Goal: Information Seeking & Learning: Learn about a topic

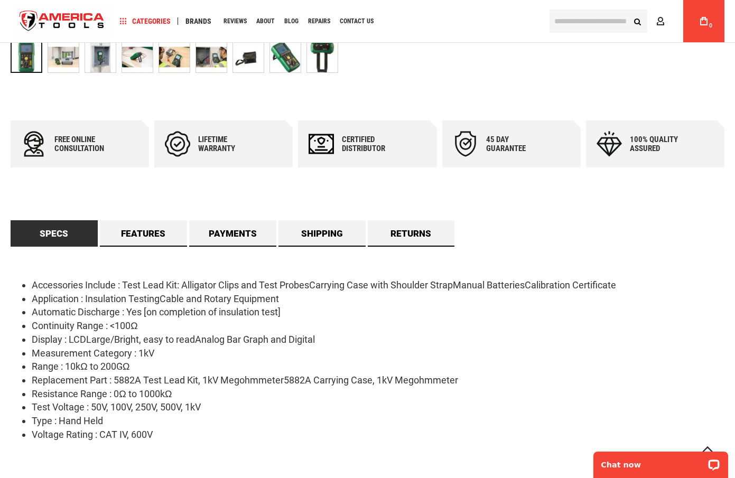
scroll to position [433, 0]
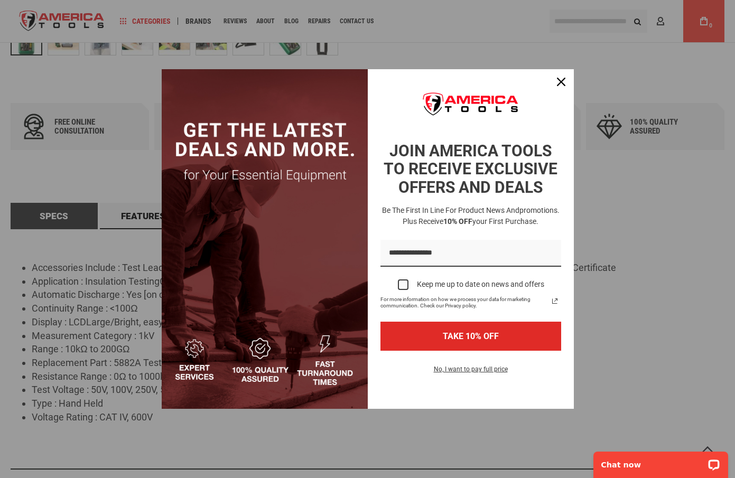
click at [75, 125] on div "Marketing offer form" at bounding box center [367, 239] width 735 height 478
click at [566, 81] on div "Close" at bounding box center [561, 81] width 17 height 17
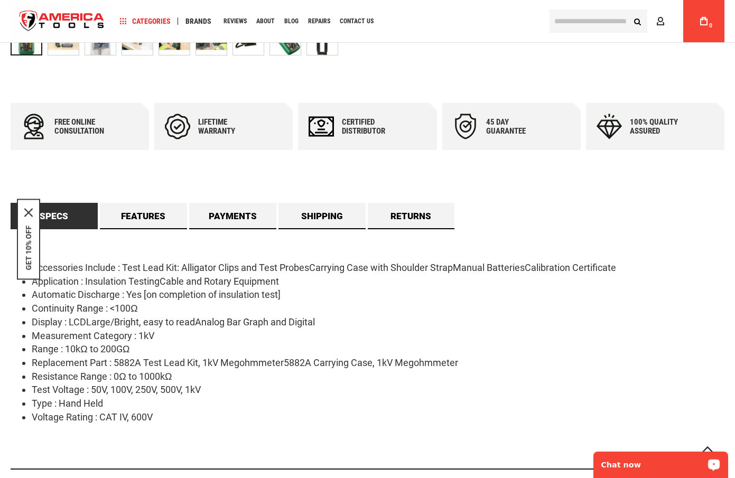
click at [631, 466] on p "Chat now" at bounding box center [654, 465] width 105 height 8
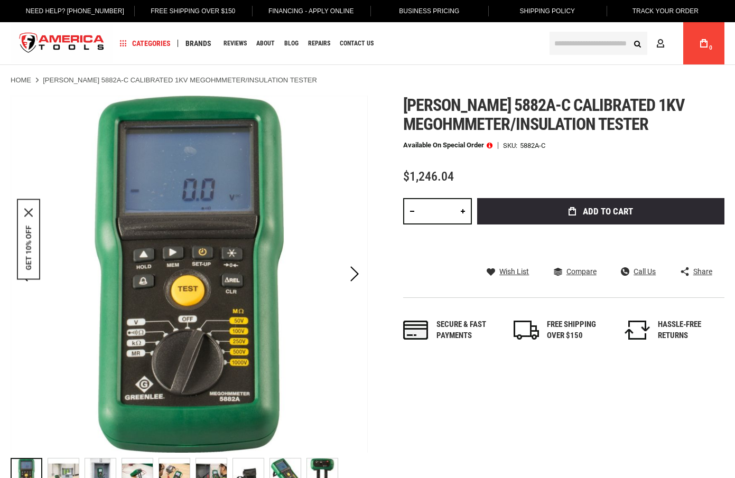
scroll to position [0, 0]
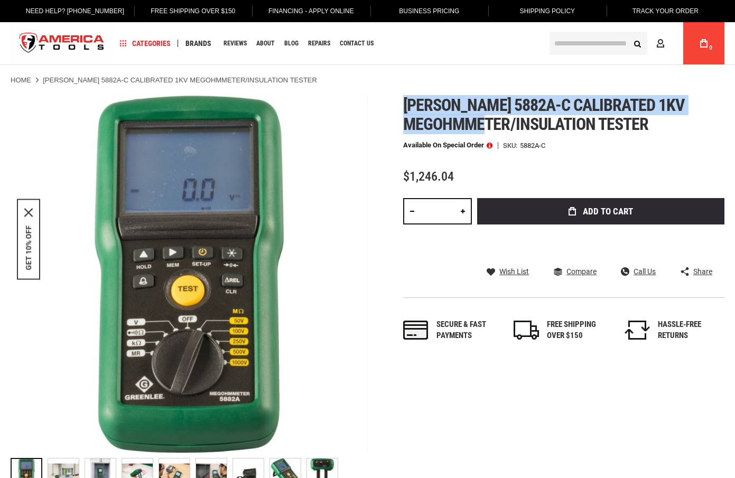
drag, startPoint x: 405, startPoint y: 103, endPoint x: 523, endPoint y: 126, distance: 119.5
click at [523, 126] on span "[PERSON_NAME] 5882a-c calibrated 1kv megohmmeter/insulation tester" at bounding box center [544, 114] width 282 height 39
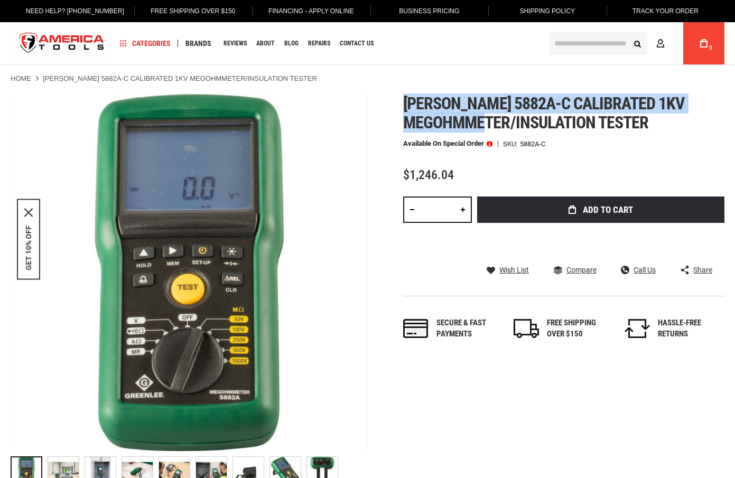
scroll to position [1, 0]
click at [408, 103] on span "[PERSON_NAME] 5882a-c calibrated 1kv megohmmeter/insulation tester" at bounding box center [544, 112] width 282 height 39
drag, startPoint x: 405, startPoint y: 100, endPoint x: 499, endPoint y: 114, distance: 95.1
click at [499, 114] on span "[PERSON_NAME] 5882a-c calibrated 1kv megohmmeter/insulation tester" at bounding box center [544, 112] width 282 height 39
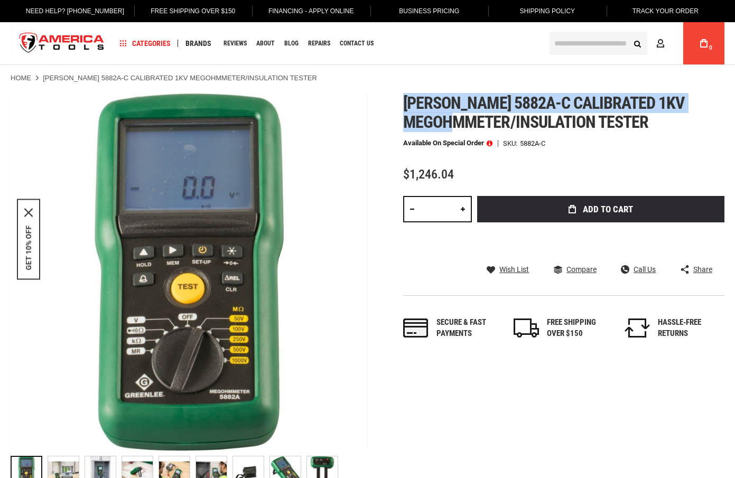
scroll to position [0, 0]
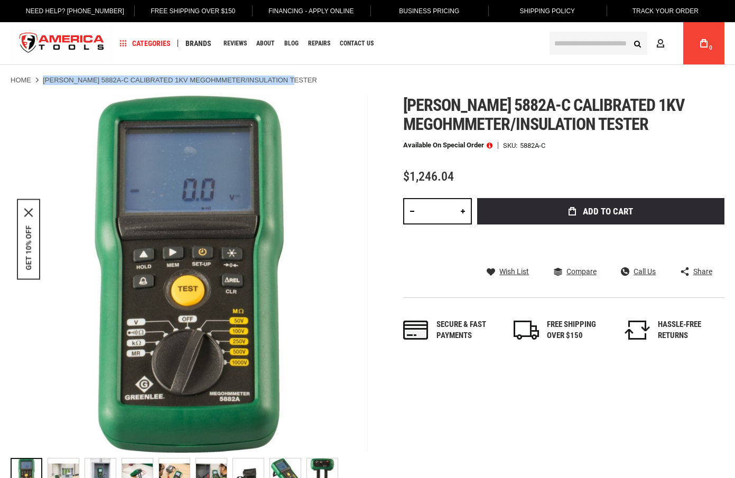
drag, startPoint x: 43, startPoint y: 79, endPoint x: 303, endPoint y: 79, distance: 259.6
click at [303, 79] on ul "Home [PERSON_NAME] 5882A-C CALIBRATED 1KV MEGOHMMETER/INSULATION TESTER" at bounding box center [368, 81] width 714 height 10
copy ul "[PERSON_NAME] 5882A-C CALIBRATED 1KV MEGOHMMETER/INSULATION TESTER"
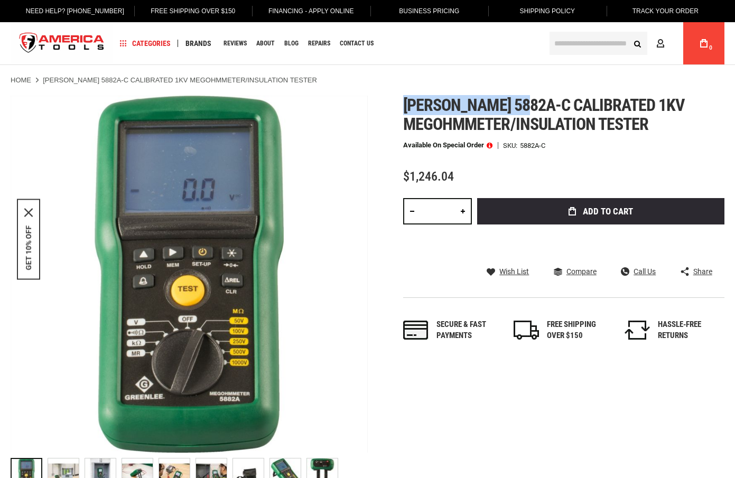
drag, startPoint x: 403, startPoint y: 102, endPoint x: 526, endPoint y: 105, distance: 122.7
click at [526, 105] on span "[PERSON_NAME] 5882a-c calibrated 1kv megohmmeter/insulation tester" at bounding box center [544, 114] width 282 height 39
copy span "Greenlee 5882a-c"
click at [351, 152] on div "Next" at bounding box center [355, 274] width 26 height 357
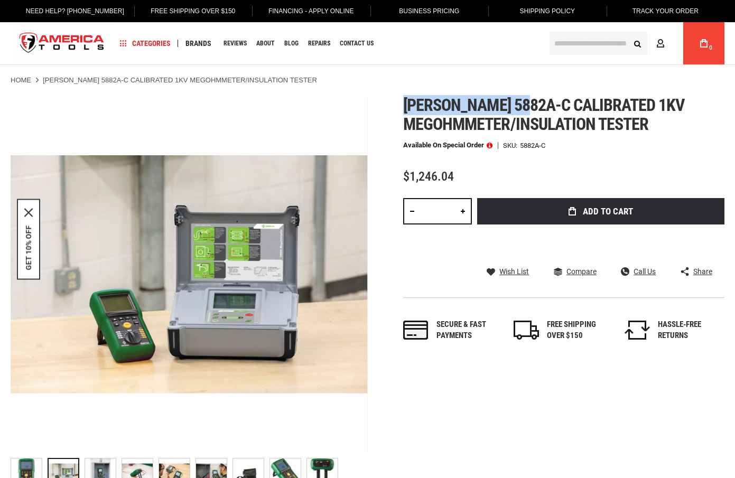
drag, startPoint x: 400, startPoint y: 105, endPoint x: 528, endPoint y: 100, distance: 128.5
click at [528, 100] on div "Skip to the end of the images gallery Skip to the beginning of the images galle…" at bounding box center [368, 296] width 714 height 400
copy span "Greenlee 5882a-c"
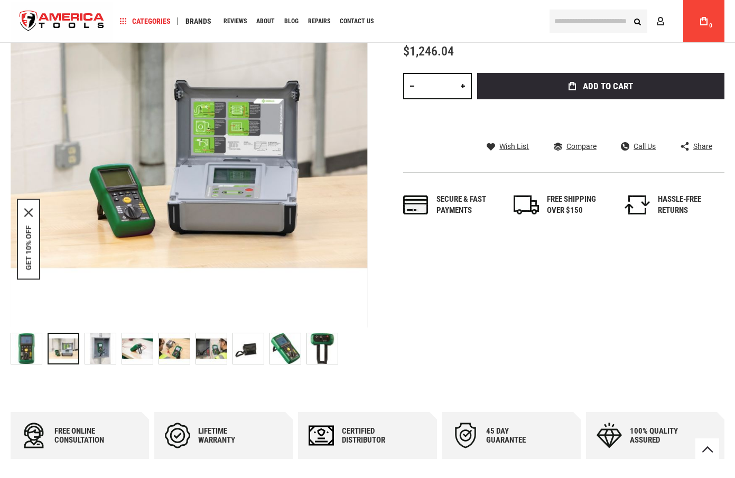
scroll to position [139, 0]
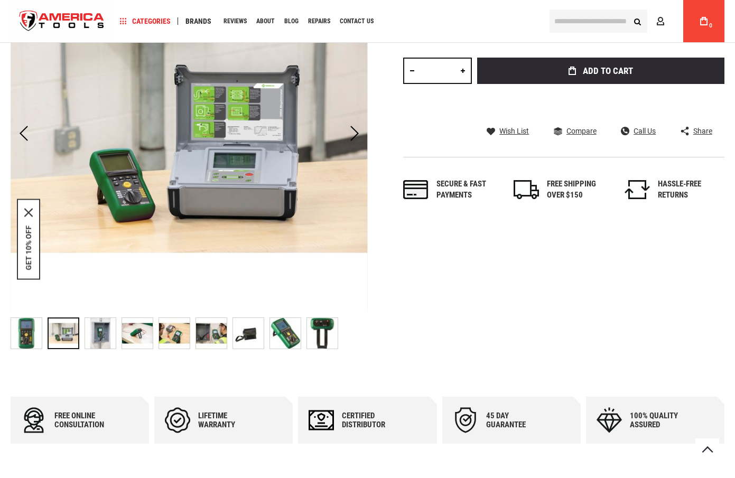
click at [73, 338] on div at bounding box center [64, 334] width 32 height 32
click at [356, 136] on div "Next" at bounding box center [355, 133] width 26 height 37
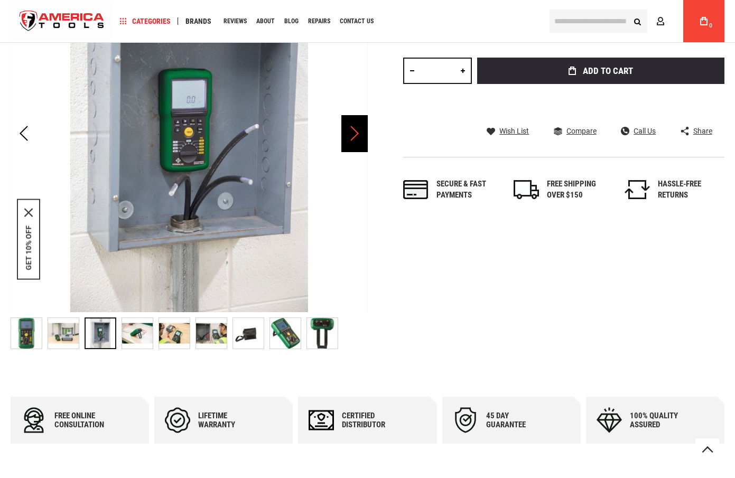
click at [356, 136] on div "Next" at bounding box center [355, 133] width 26 height 37
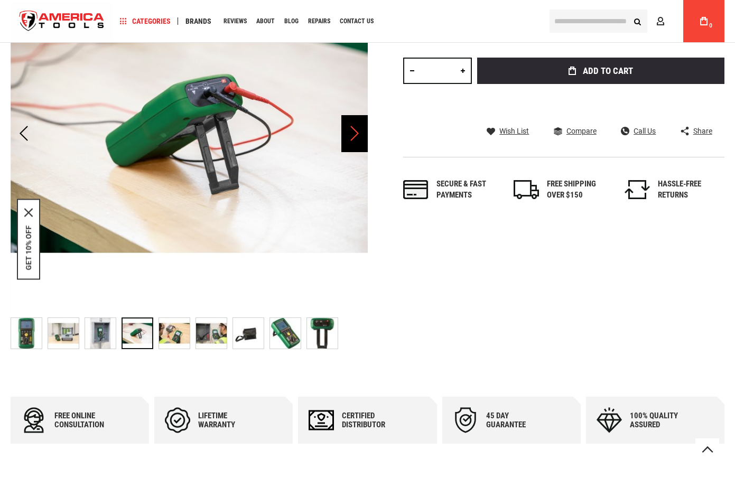
click at [356, 136] on div "Next" at bounding box center [355, 133] width 26 height 37
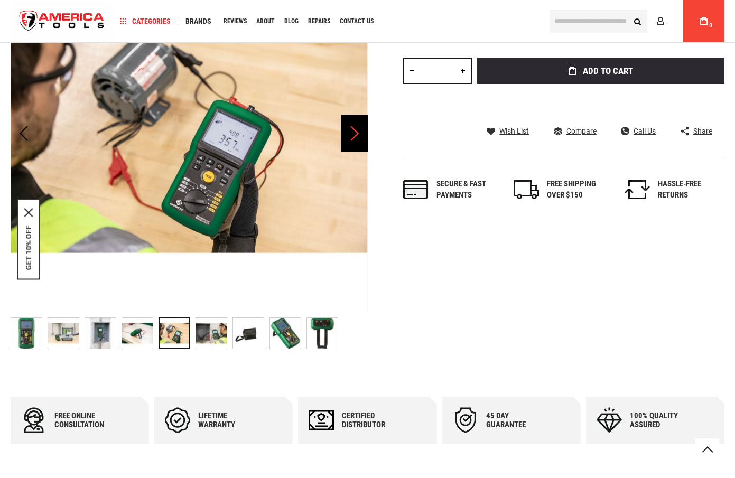
click at [356, 136] on div "Next" at bounding box center [355, 133] width 26 height 37
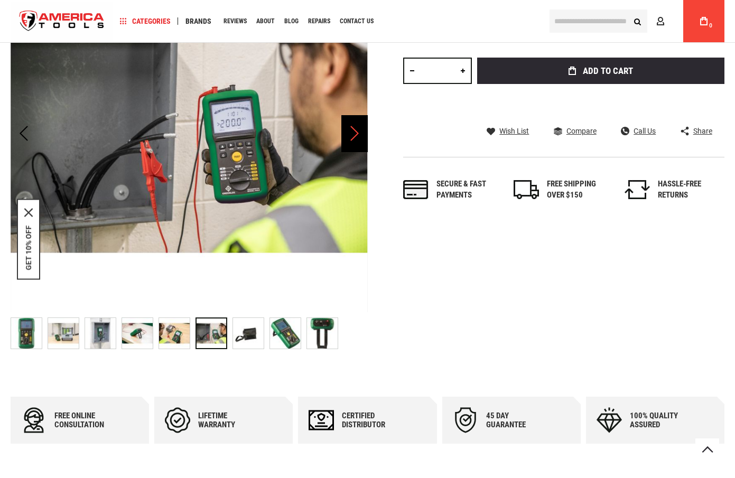
click at [356, 136] on div "Next" at bounding box center [355, 133] width 26 height 37
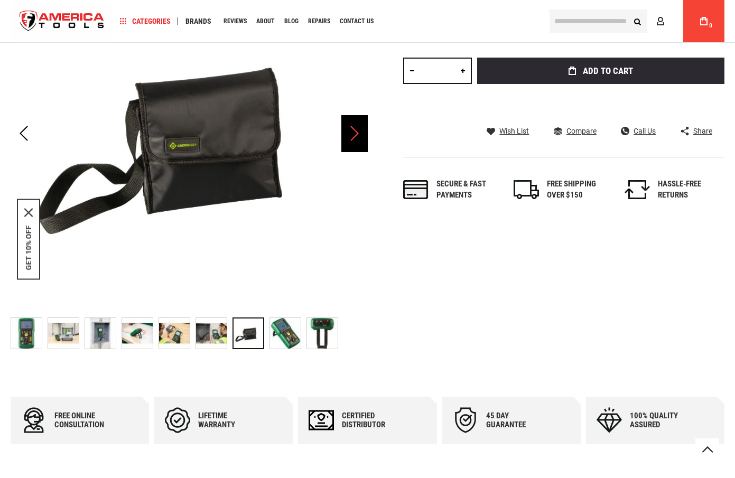
click at [356, 136] on div "Next" at bounding box center [355, 133] width 26 height 37
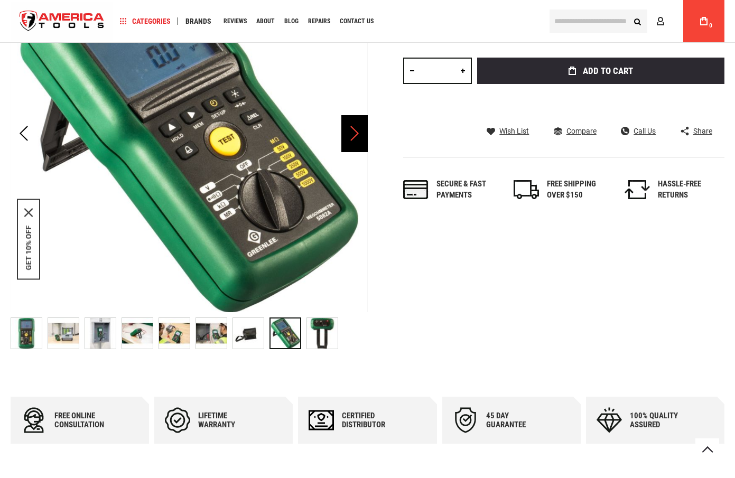
click at [356, 136] on div "Next" at bounding box center [355, 133] width 26 height 37
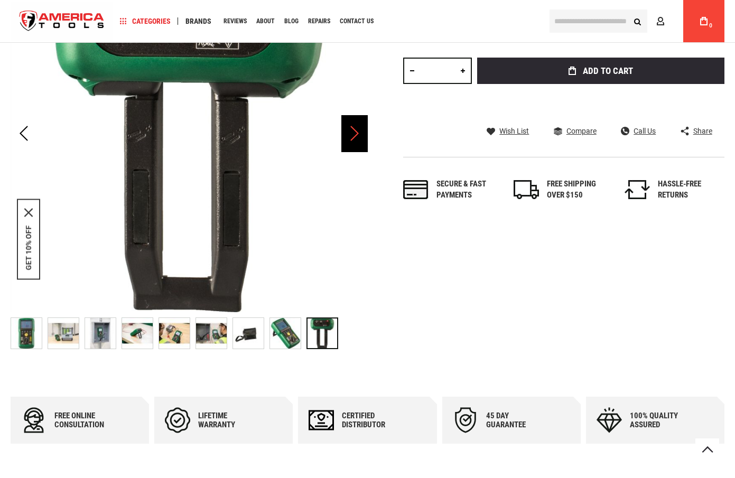
click at [356, 136] on div "Next" at bounding box center [355, 133] width 26 height 37
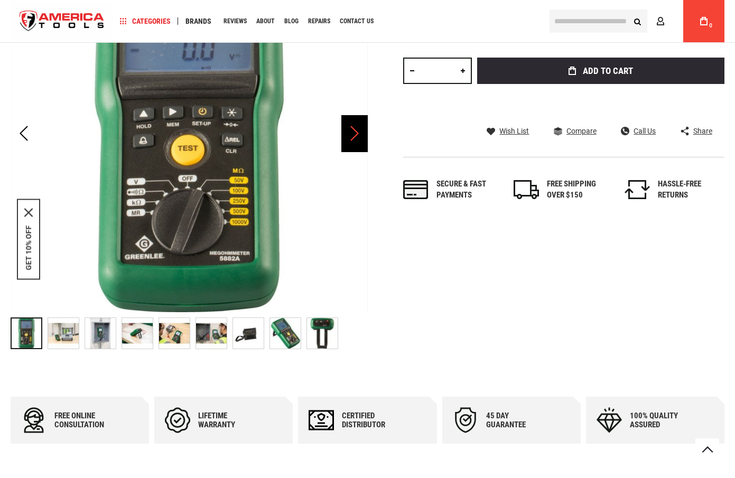
click at [356, 136] on div "Next" at bounding box center [355, 133] width 26 height 37
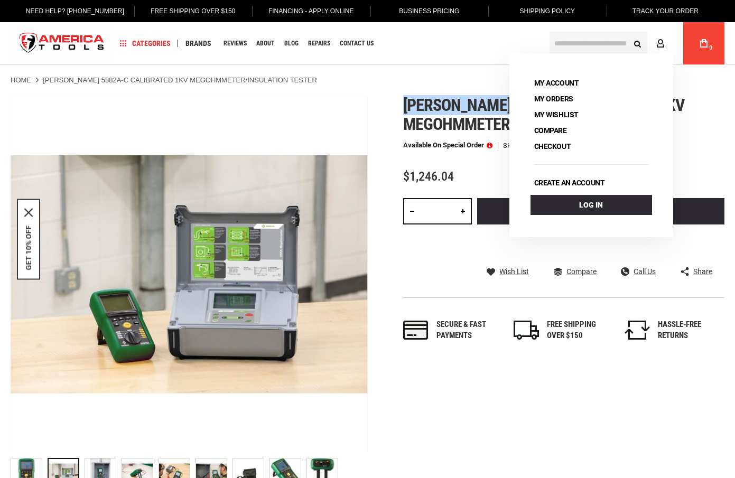
scroll to position [0, 0]
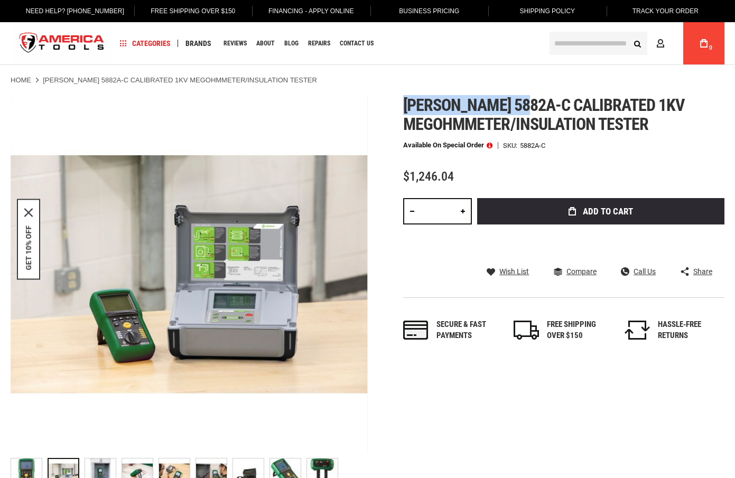
click at [178, 6] on link "Free Shipping Over $150" at bounding box center [192, 11] width 101 height 22
click at [376, 82] on ul "Home [PERSON_NAME] 5882A-C CALIBRATED 1KV MEGOHMMETER/INSULATION TESTER" at bounding box center [368, 81] width 714 height 10
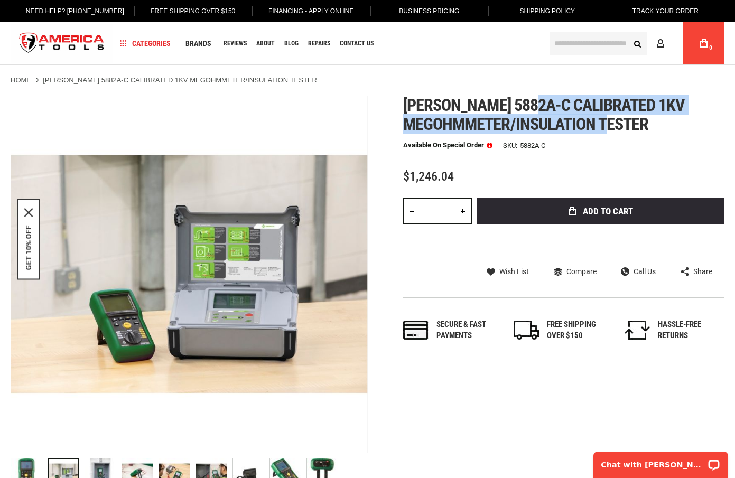
drag, startPoint x: 535, startPoint y: 104, endPoint x: 570, endPoint y: 67, distance: 51.2
click at [651, 126] on h1 "[PERSON_NAME] 5882a-c calibrated 1kv megohmmeter/insulation tester" at bounding box center [563, 115] width 321 height 38
copy span "calibrated 1kv megohmmeter/insulation tester"
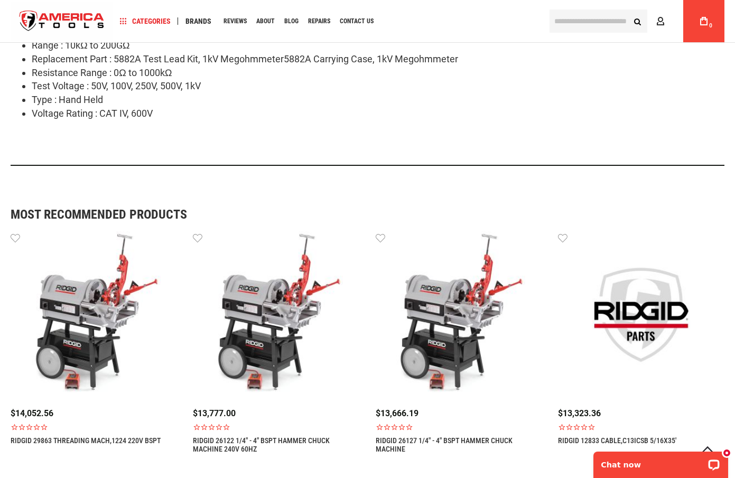
scroll to position [739, 0]
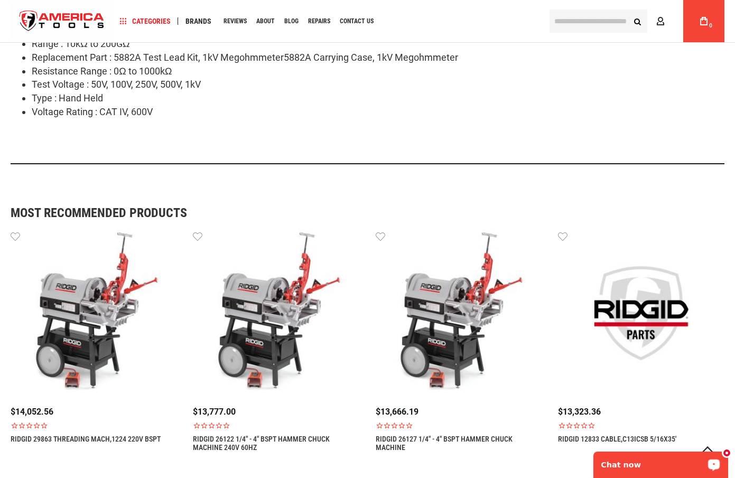
click at [617, 461] on p "Chat now" at bounding box center [654, 465] width 105 height 8
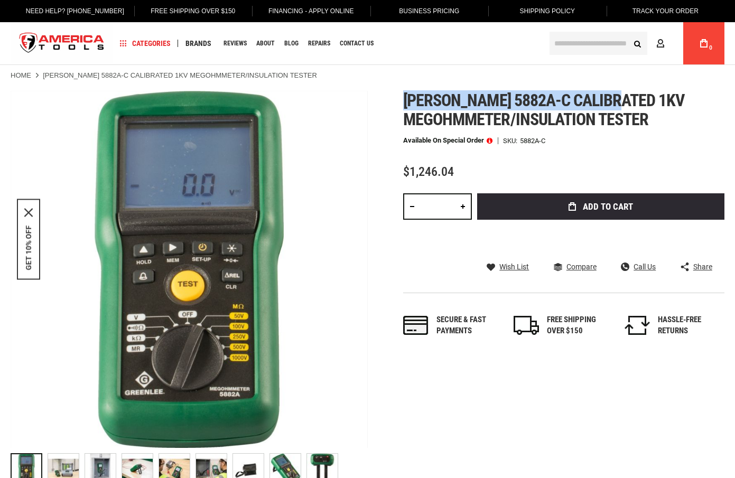
scroll to position [5, 1]
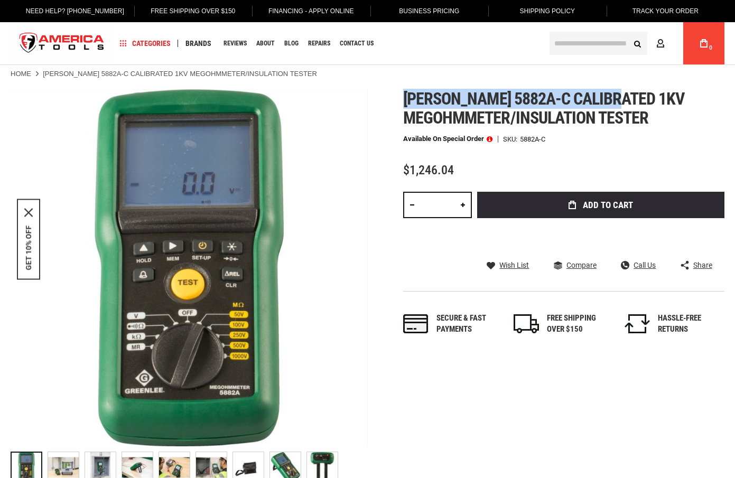
drag, startPoint x: 403, startPoint y: 103, endPoint x: 618, endPoint y: 97, distance: 214.7
click at [618, 97] on span "[PERSON_NAME] 5882a-c calibrated 1kv megohmmeter/insulation tester" at bounding box center [544, 108] width 282 height 39
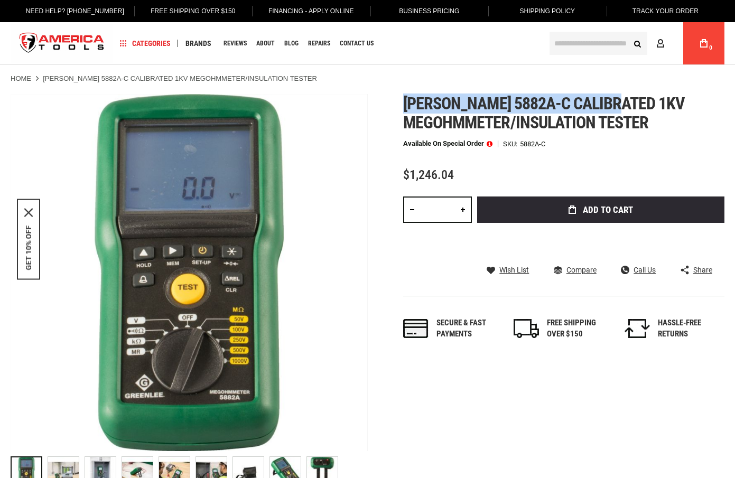
copy span "[PERSON_NAME] 5882a-c calibrated"
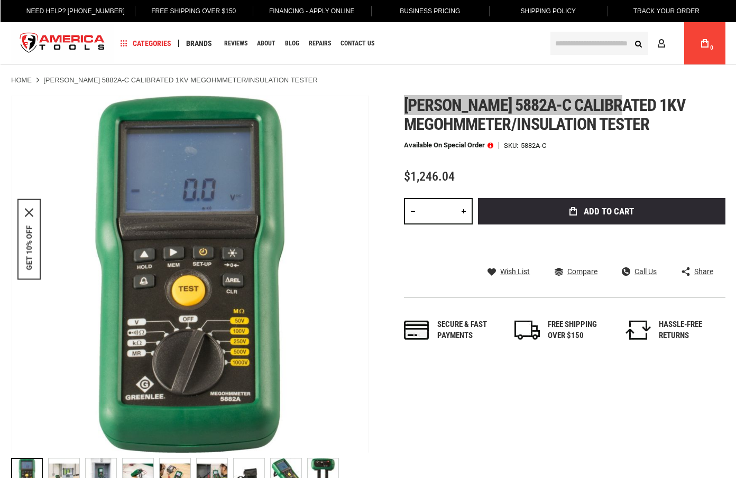
scroll to position [0, 0]
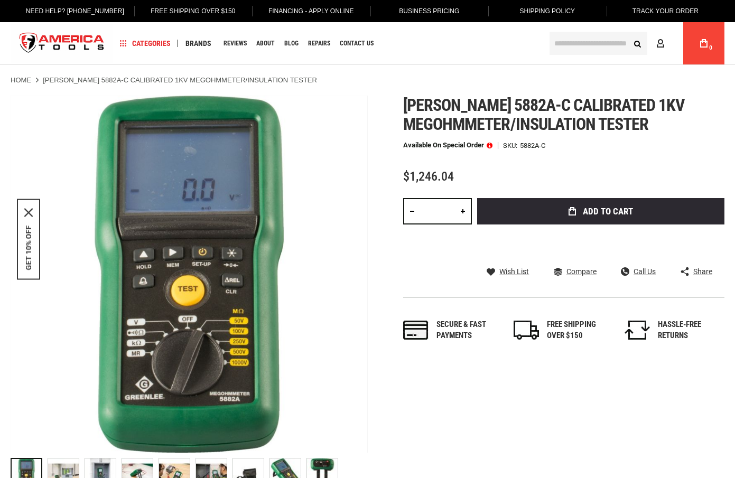
click at [394, 104] on div "Skip to the end of the images gallery Skip to the beginning of the images galle…" at bounding box center [368, 296] width 714 height 400
drag, startPoint x: 555, startPoint y: 91, endPoint x: 537, endPoint y: 100, distance: 20.3
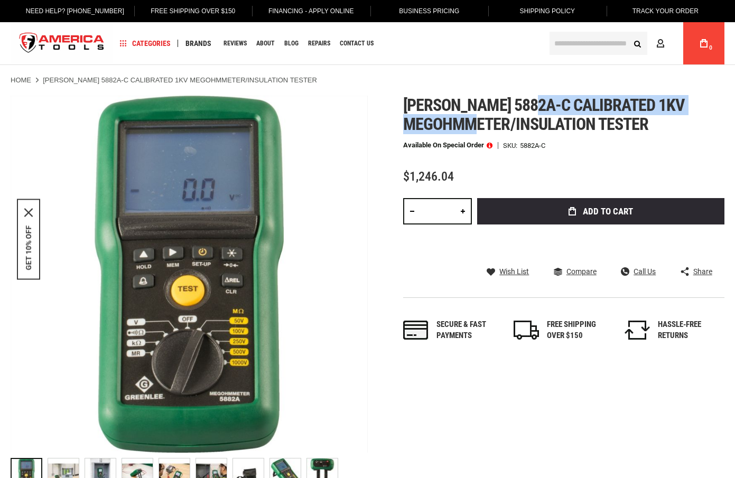
drag, startPoint x: 534, startPoint y: 100, endPoint x: 431, endPoint y: 85, distance: 104.7
click at [508, 116] on span "[PERSON_NAME] 5882a-c calibrated 1kv megohmmeter/insulation tester" at bounding box center [544, 114] width 282 height 39
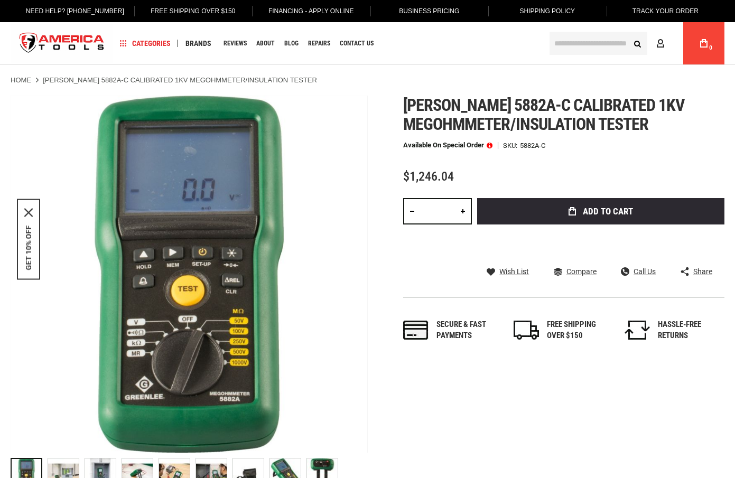
drag, startPoint x: 113, startPoint y: 80, endPoint x: 299, endPoint y: 78, distance: 185.6
click at [300, 79] on ul "Home [PERSON_NAME] 5882A-C CALIBRATED 1KV MEGOHMMETER/INSULATION TESTER" at bounding box center [368, 81] width 714 height 10
copy strong "CALIBRATED 1KV MEGOHMMETER/INSULATION TESTER"
click at [346, 150] on div "Next" at bounding box center [355, 274] width 26 height 357
